Goal: Information Seeking & Learning: Learn about a topic

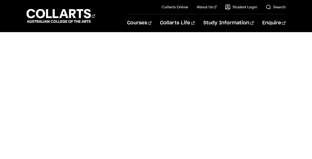
scroll to position [346, 0]
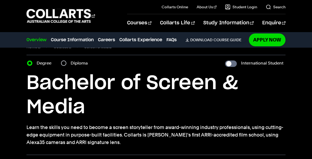
scroll to position [14, 0]
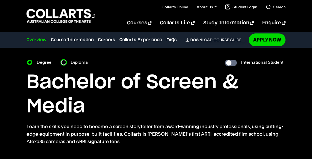
click at [64, 63] on input "Diploma" at bounding box center [63, 62] width 5 height 5
radio input "true"
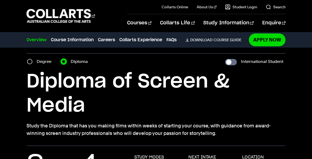
scroll to position [17, 0]
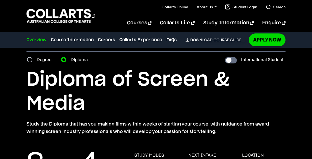
click at [33, 60] on div "Degree" at bounding box center [41, 59] width 28 height 7
click at [31, 61] on input "Degree" at bounding box center [29, 59] width 5 height 5
radio input "true"
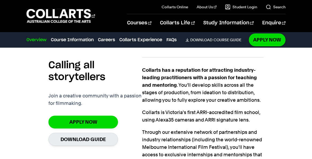
scroll to position [338, 0]
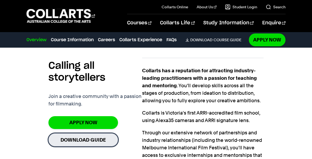
click at [93, 142] on link "Download Guide" at bounding box center [83, 139] width 70 height 13
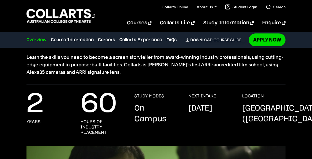
scroll to position [81, 0]
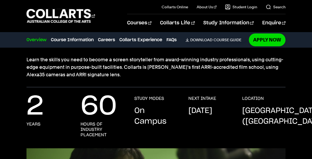
click at [201, 113] on p "September 2025" at bounding box center [201, 111] width 24 height 11
click at [124, 111] on div "2 years 60 hours of industry placement STUDY MODES On Campus NEXT INTAKE Septem…" at bounding box center [156, 122] width 259 height 52
click at [106, 103] on p "60" at bounding box center [99, 106] width 36 height 21
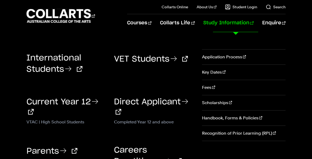
scroll to position [106, 0]
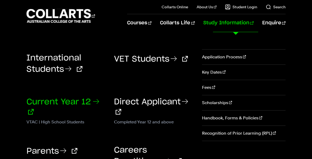
click at [96, 103] on icon at bounding box center [96, 101] width 9 height 9
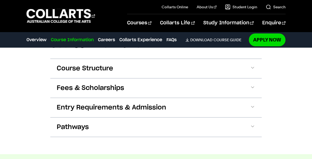
scroll to position [560, 0]
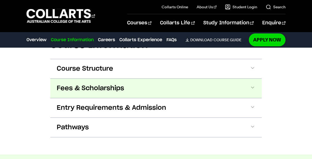
click at [106, 83] on button "Fees & Scholarships" at bounding box center [156, 88] width 212 height 19
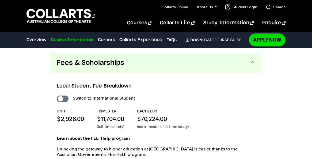
scroll to position [590, 0]
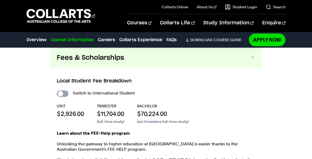
click at [66, 93] on input "International Student" at bounding box center [63, 94] width 12 height 6
checkbox input "true"
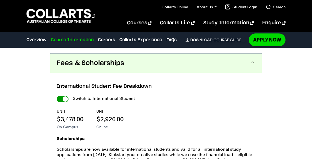
click at [63, 97] on input "International Student" at bounding box center [63, 99] width 12 height 6
checkbox input "false"
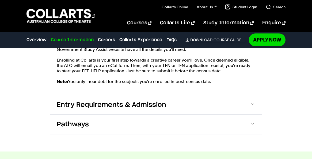
scroll to position [711, 0]
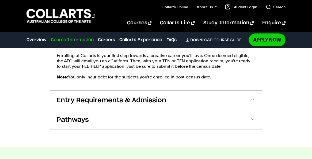
click at [63, 97] on span "Entry Requirements & Admission" at bounding box center [112, 100] width 110 height 9
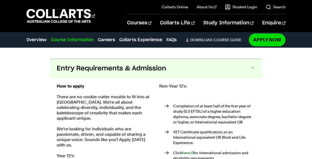
scroll to position [727, 0]
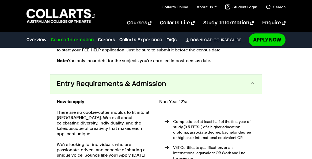
click at [74, 81] on span "Entry Requirements & Admission" at bounding box center [112, 84] width 110 height 9
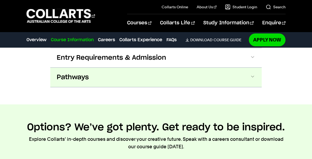
click at [74, 81] on span "Pathways" at bounding box center [73, 77] width 32 height 9
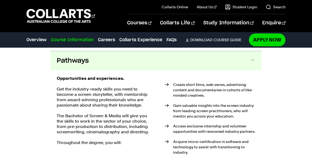
scroll to position [773, 0]
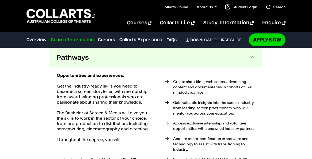
click at [77, 59] on span "Pathways" at bounding box center [73, 58] width 32 height 9
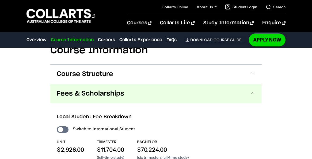
scroll to position [511, 0]
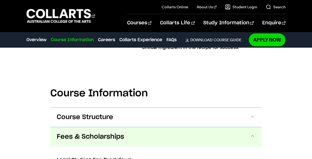
click at [72, 135] on span "Fees & Scholarships" at bounding box center [90, 137] width 67 height 9
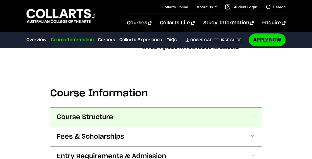
click at [69, 110] on button "Course Structure" at bounding box center [156, 117] width 212 height 19
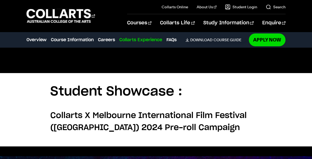
scroll to position [1723, 0]
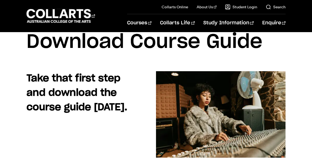
scroll to position [23, 0]
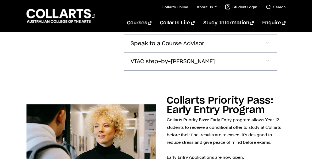
scroll to position [514, 0]
